Goal: Navigation & Orientation: Find specific page/section

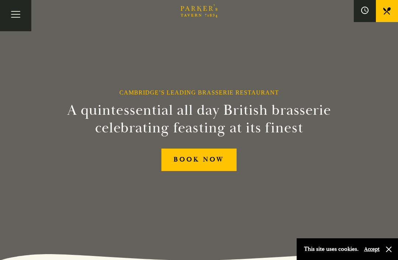
click at [208, 171] on link "BOOK NOW" at bounding box center [198, 160] width 75 height 22
click at [18, 14] on button "Toggle navigation" at bounding box center [15, 15] width 31 height 31
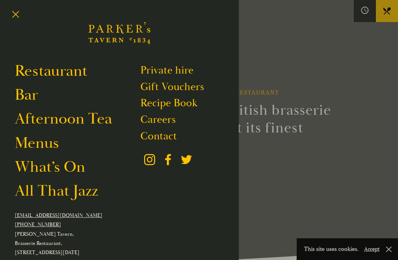
click at [77, 189] on link "All That Jazz" at bounding box center [56, 191] width 83 height 20
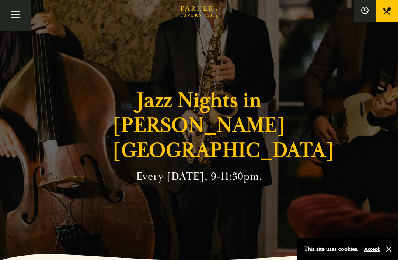
click at [386, 247] on button "button" at bounding box center [388, 249] width 7 height 7
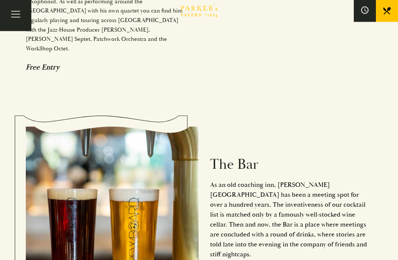
scroll to position [953, 0]
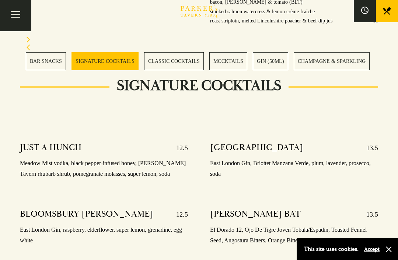
scroll to position [721, 0]
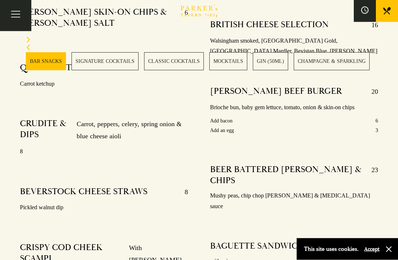
click at [187, 67] on link "CLASSIC COCKTAILS" at bounding box center [174, 61] width 60 height 18
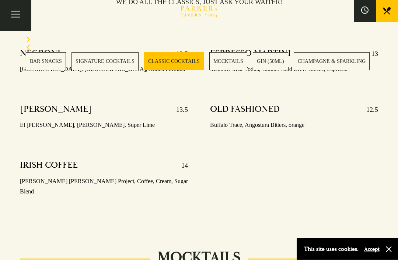
scroll to position [1110, 0]
